Goal: Task Accomplishment & Management: Use online tool/utility

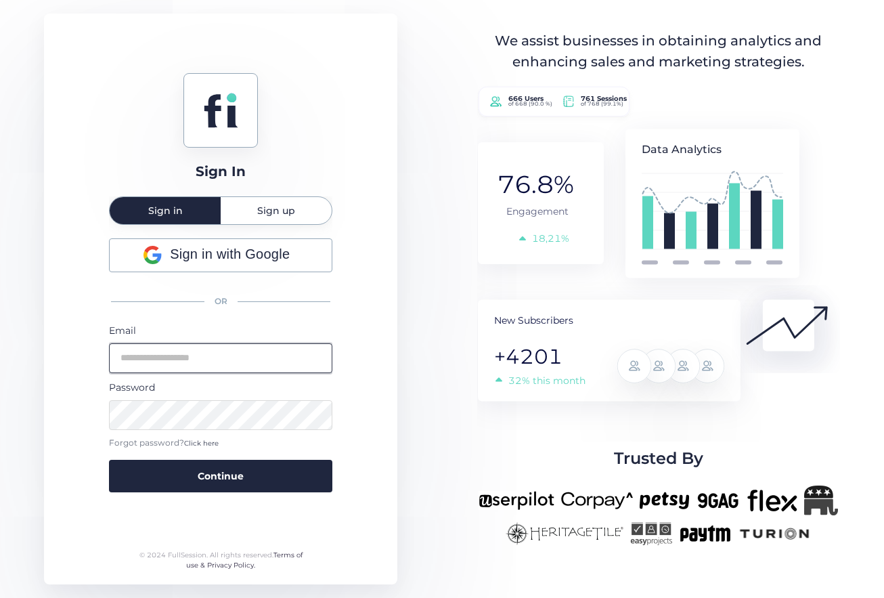
type input "**********"
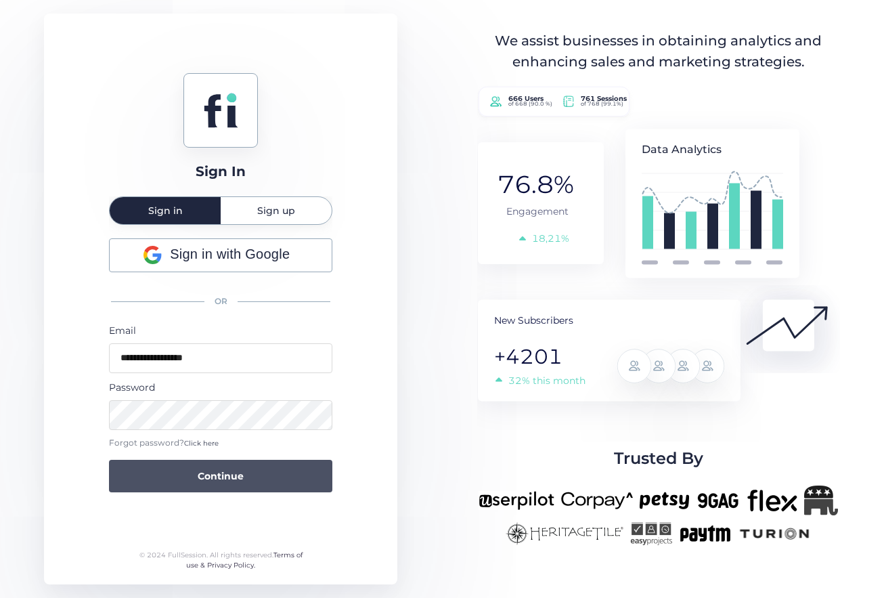
click at [246, 478] on button "Continue" at bounding box center [220, 476] width 223 height 33
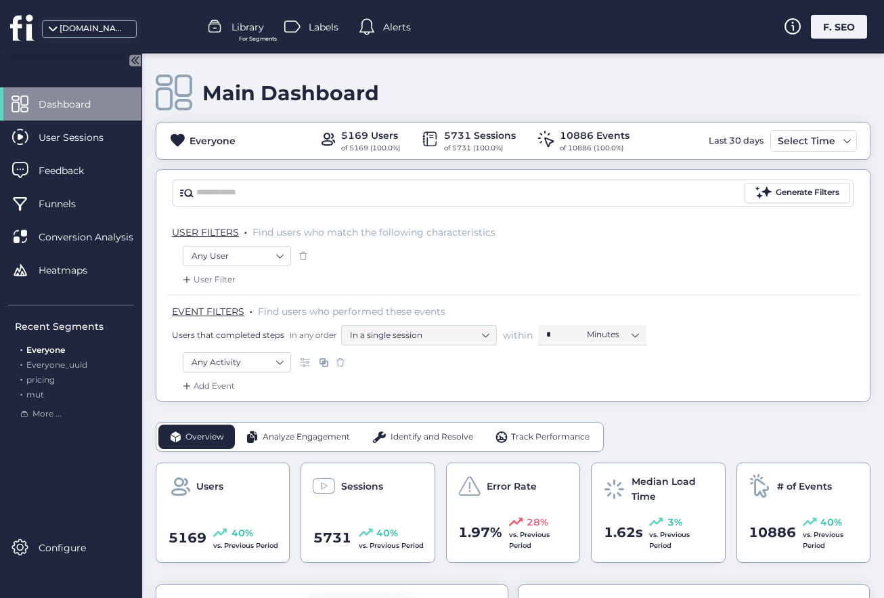
click at [305, 366] on span at bounding box center [307, 362] width 14 height 14
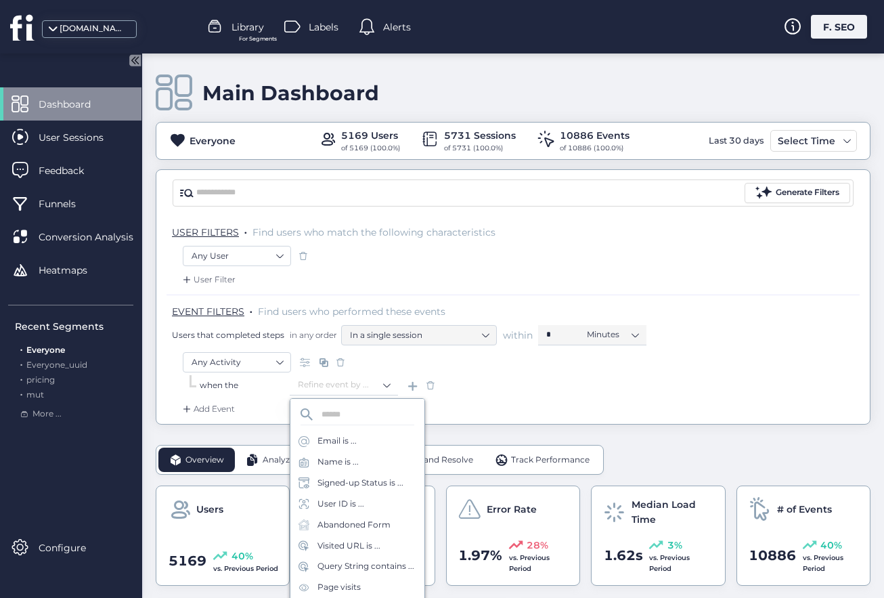
click at [435, 386] on span at bounding box center [431, 385] width 14 height 14
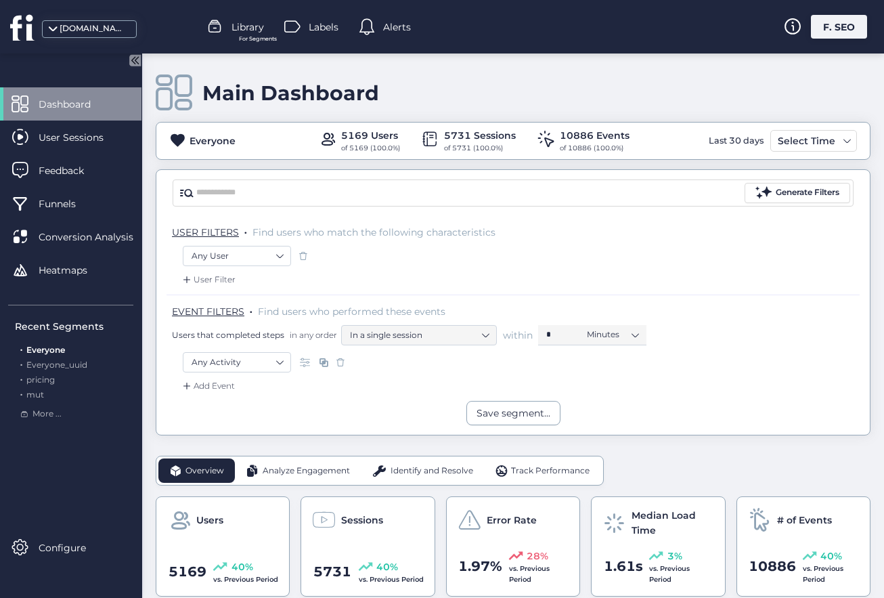
click at [303, 359] on span at bounding box center [307, 362] width 14 height 14
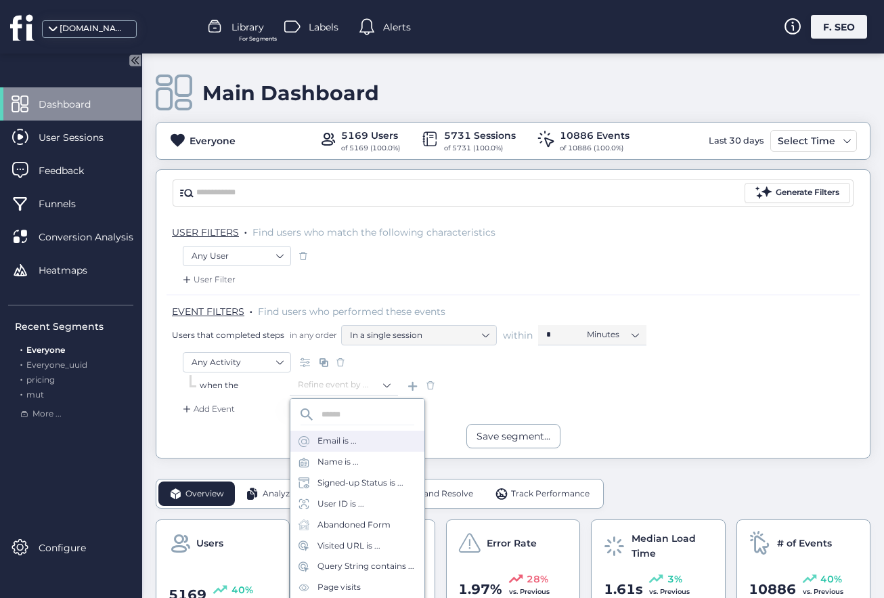
click at [334, 439] on div "Email is ..." at bounding box center [337, 441] width 39 height 13
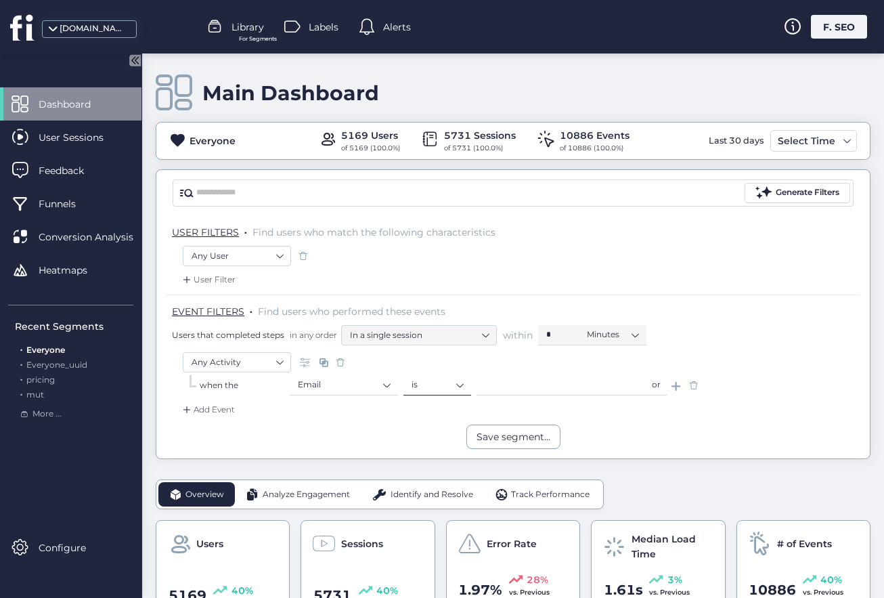
click at [435, 384] on nz-select-item "is" at bounding box center [437, 384] width 51 height 20
click at [427, 493] on nz-option-item "is not" at bounding box center [437, 483] width 66 height 19
click at [523, 386] on input "text" at bounding box center [561, 385] width 169 height 20
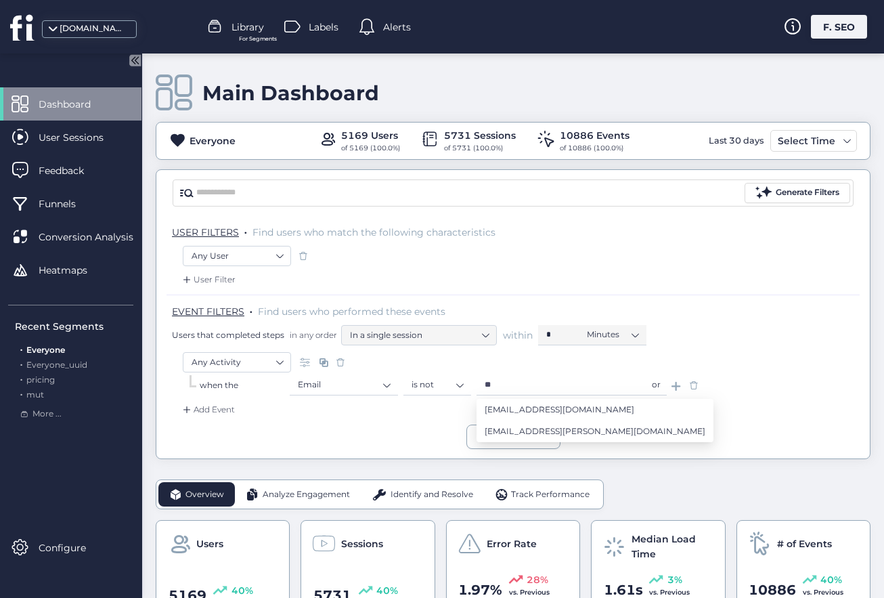
type input "**"
click at [409, 431] on div "Save segment..." at bounding box center [513, 437] width 714 height 24
